Goal: Information Seeking & Learning: Learn about a topic

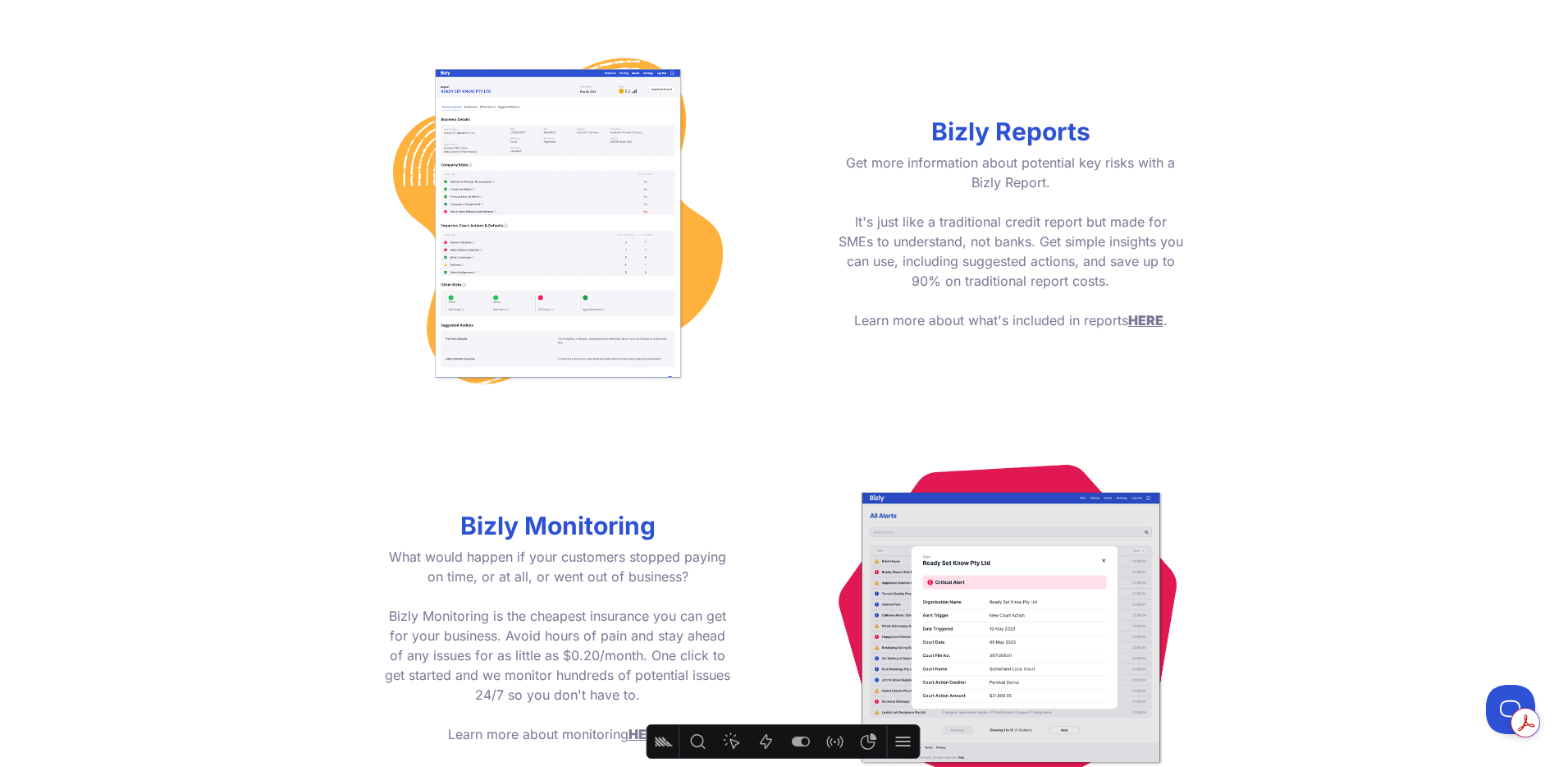
scroll to position [2119, 0]
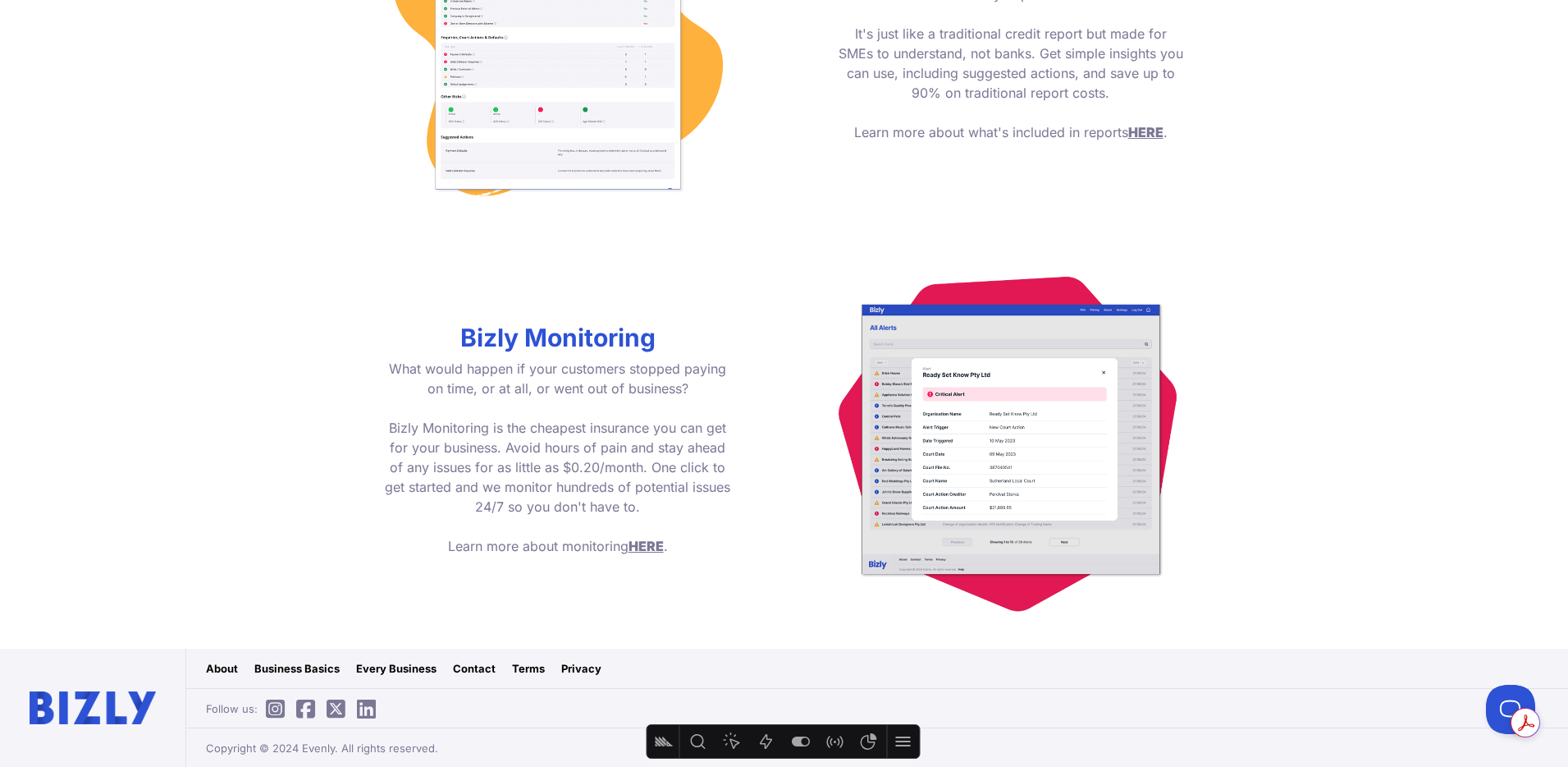
click at [315, 669] on link "Business Basics" at bounding box center [297, 668] width 86 height 16
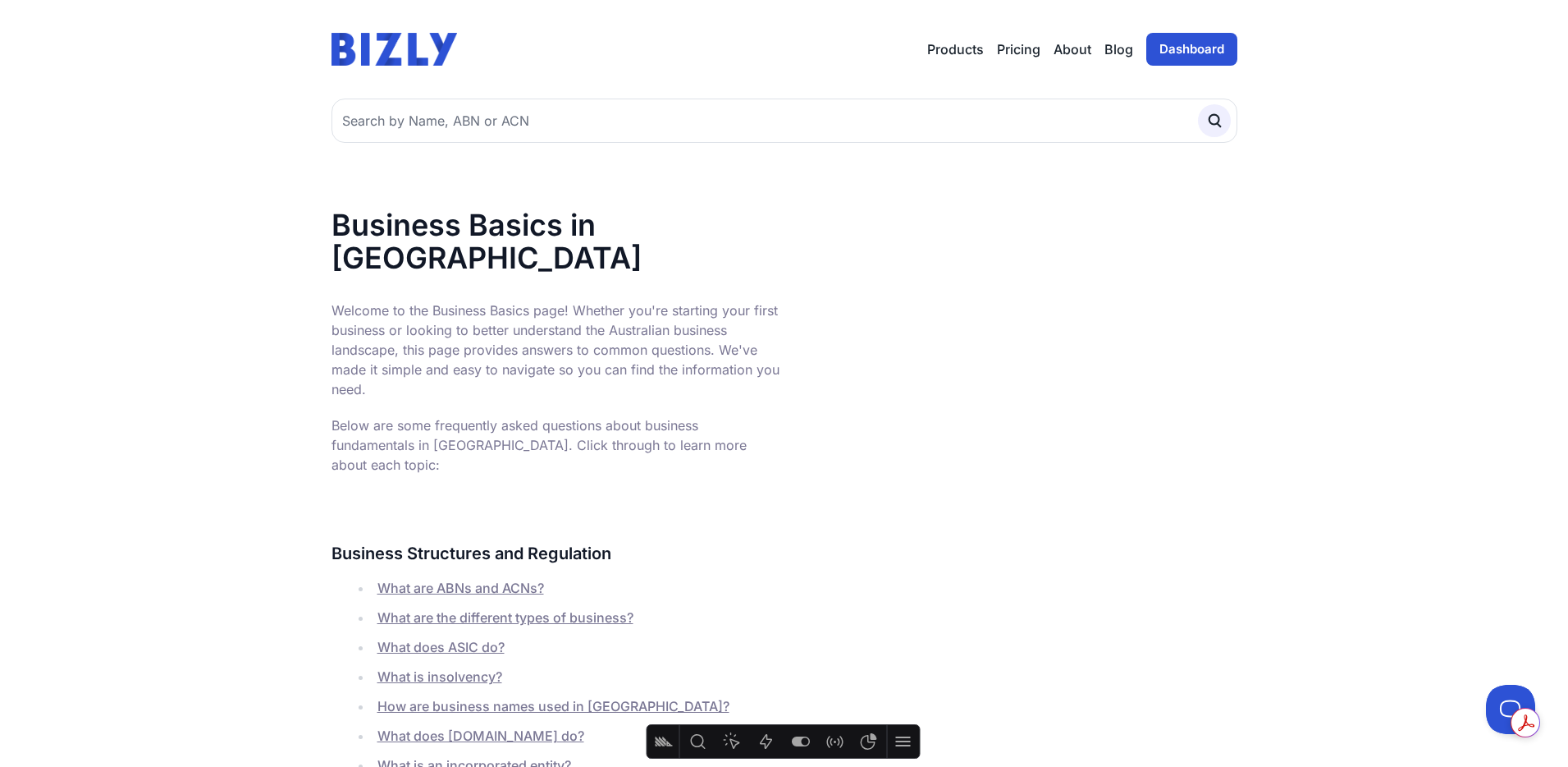
click at [520, 609] on link "What are the different types of business?" at bounding box center [505, 617] width 256 height 16
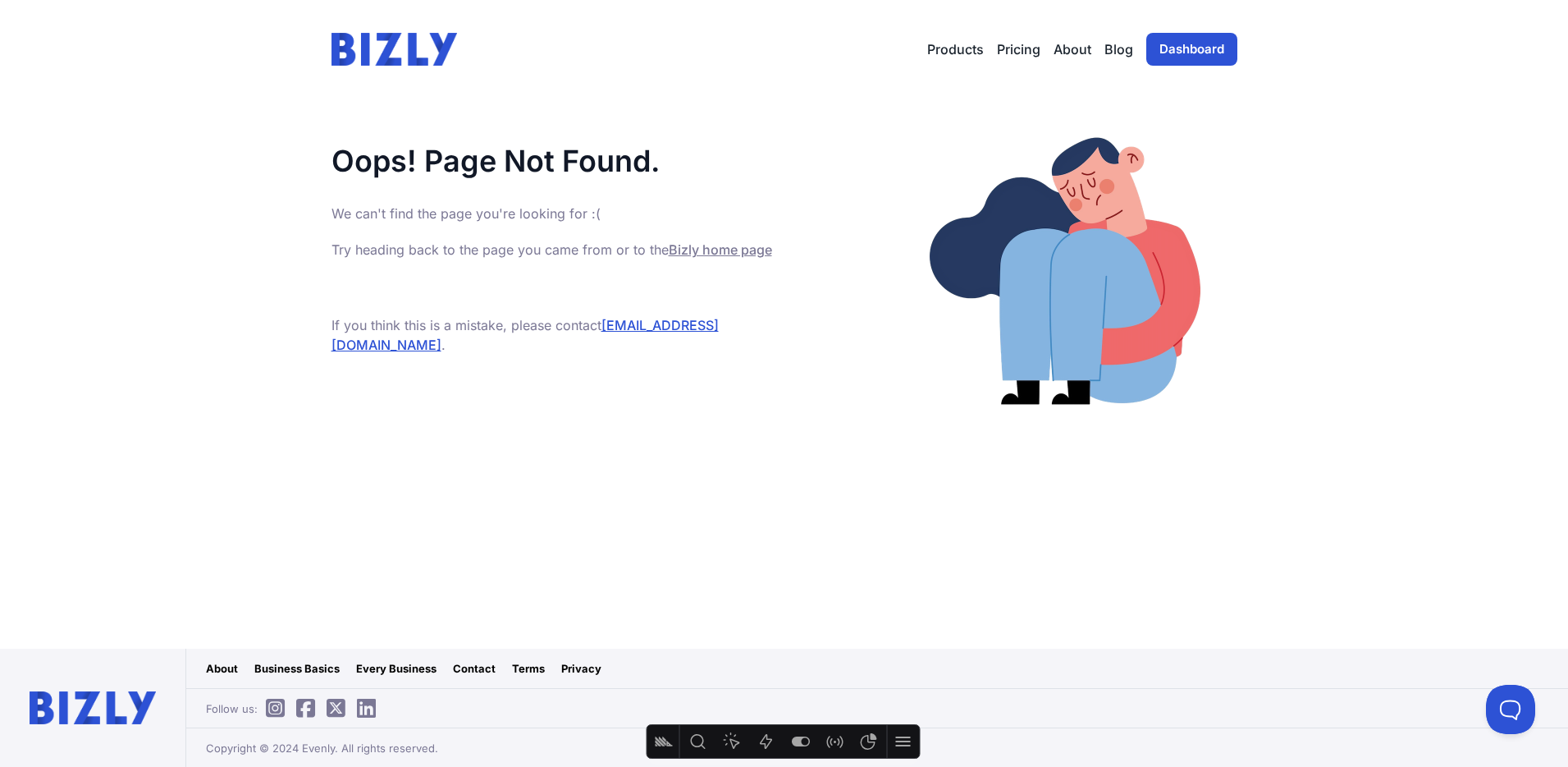
click at [1468, 136] on main "Oops! Page Not Found. We can't find the page you're looking for :( Try heading …" at bounding box center [784, 373] width 1568 height 550
click at [1483, 138] on main "Oops! Page Not Found. We can't find the page you're looking for :( Try heading …" at bounding box center [784, 373] width 1568 height 550
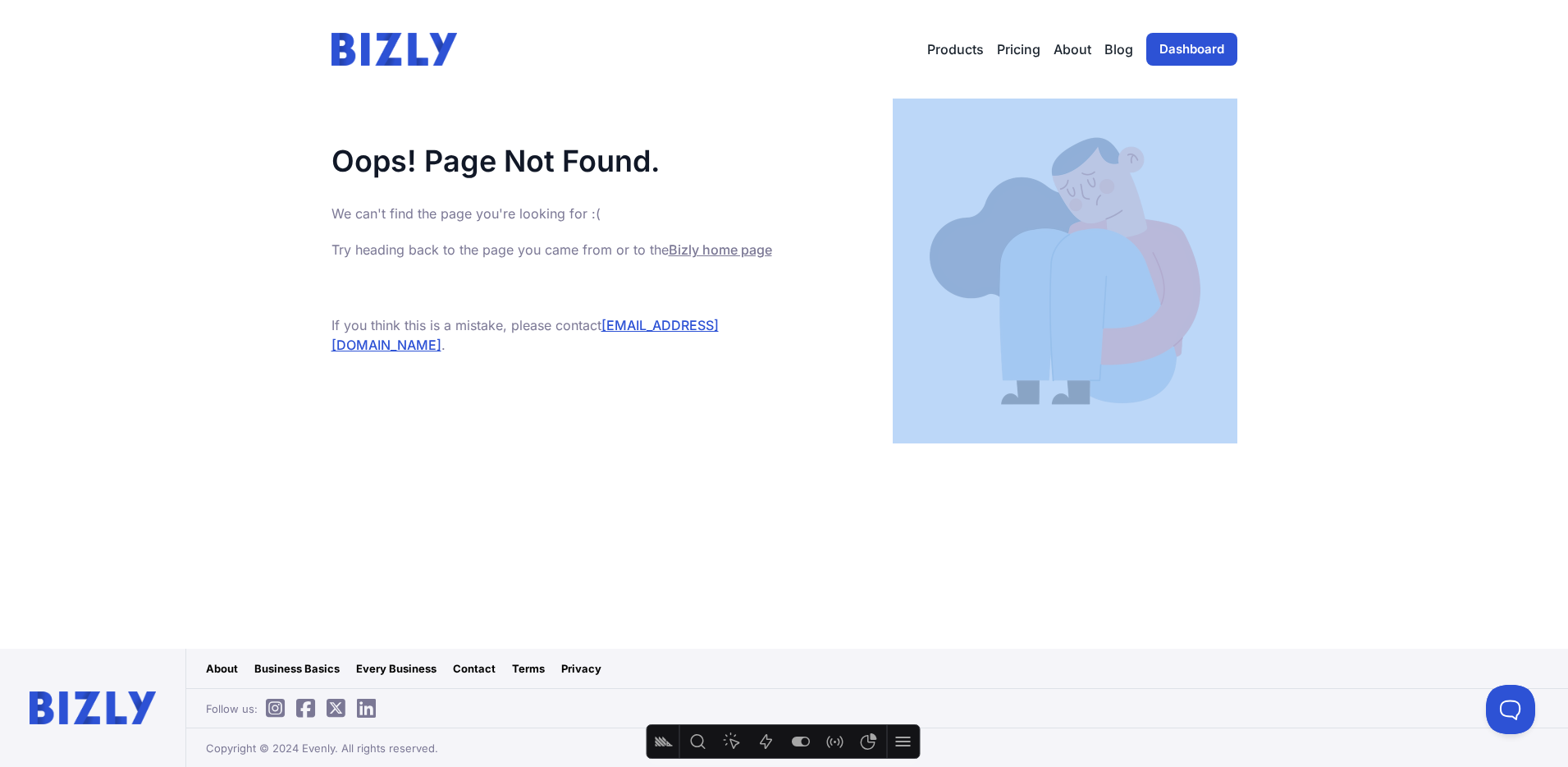
click at [1483, 138] on main "Oops! Page Not Found. We can't find the page you're looking for :( Try heading …" at bounding box center [784, 373] width 1568 height 550
click at [1483, 137] on main "Oops! Page Not Found. We can't find the page you're looking for :( Try heading …" at bounding box center [784, 373] width 1568 height 550
